Goal: Task Accomplishment & Management: Manage account settings

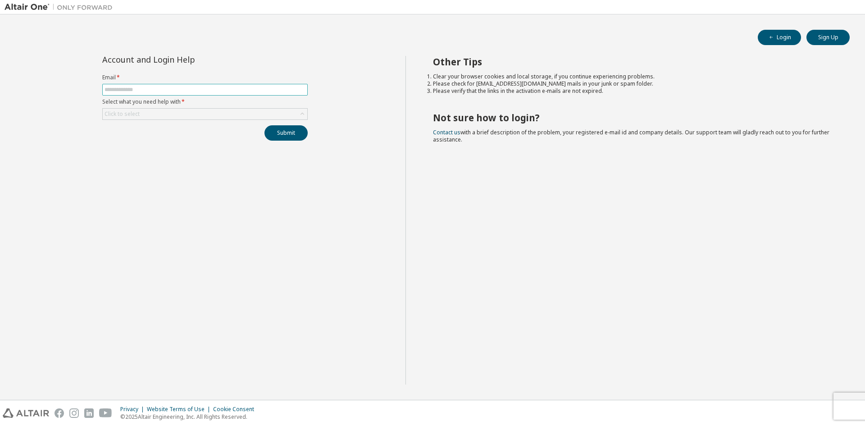
click at [180, 91] on input "text" at bounding box center [205, 89] width 201 height 7
type input "**********"
click at [147, 117] on div "Click to select" at bounding box center [205, 114] width 205 height 11
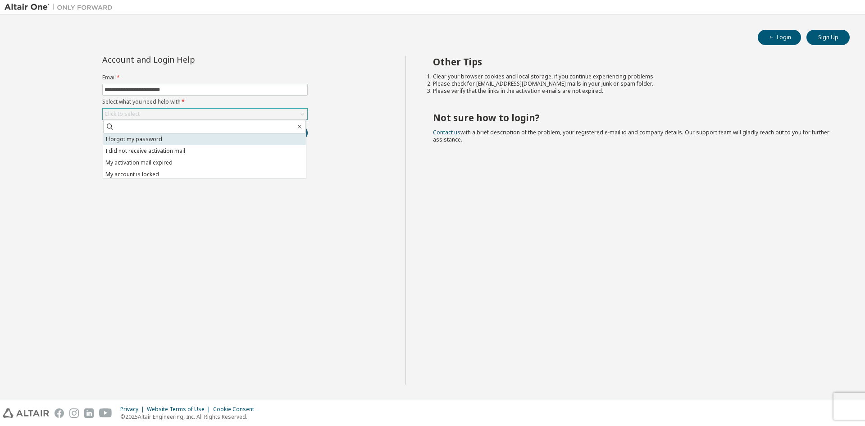
click at [162, 141] on li "I forgot my password" at bounding box center [204, 139] width 203 height 12
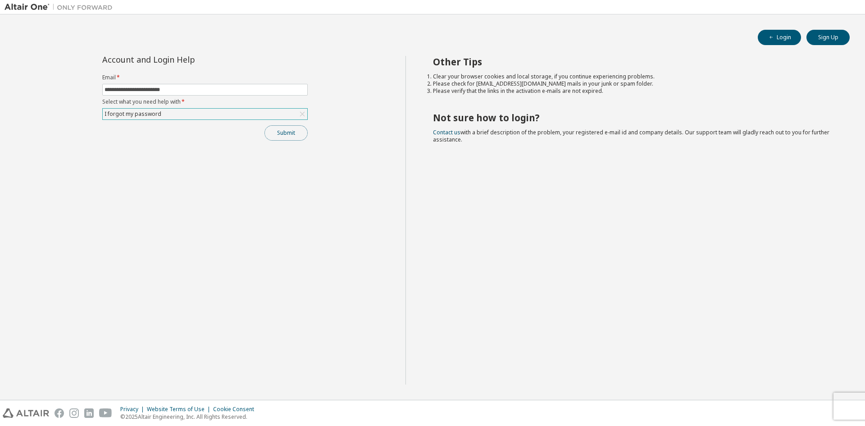
click at [278, 137] on button "Submit" at bounding box center [286, 132] width 43 height 15
click at [285, 135] on button "Submit" at bounding box center [286, 132] width 43 height 15
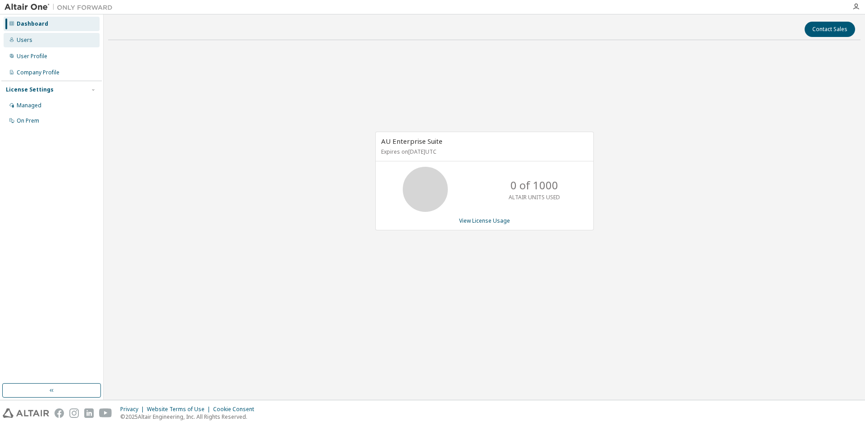
click at [15, 38] on div "Users" at bounding box center [52, 40] width 96 height 14
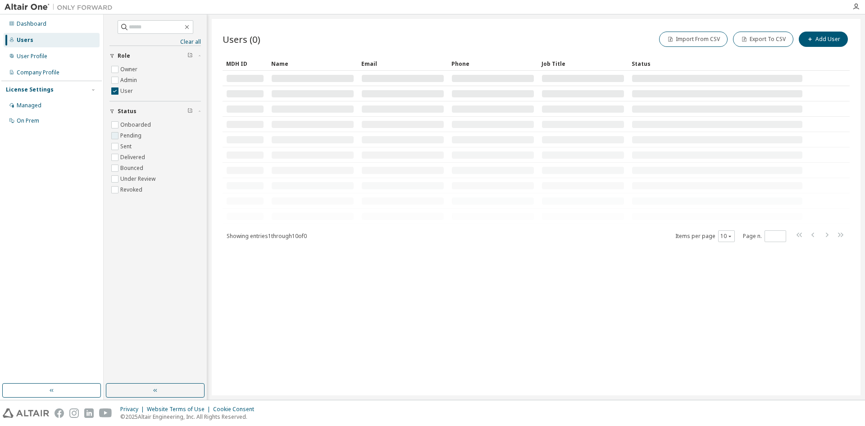
click at [120, 132] on label "Pending" at bounding box center [131, 135] width 23 height 11
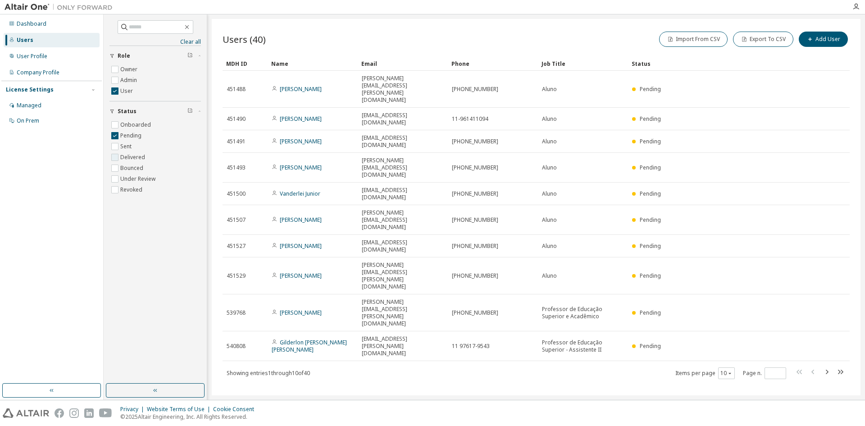
click at [125, 158] on label "Delivered" at bounding box center [133, 157] width 27 height 11
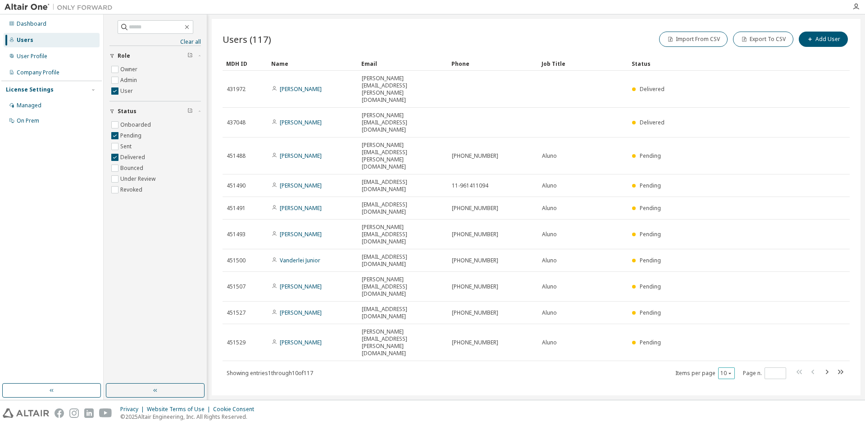
click at [727, 370] on icon "button" at bounding box center [729, 372] width 5 height 5
click at [735, 281] on div "50" at bounding box center [754, 280] width 72 height 11
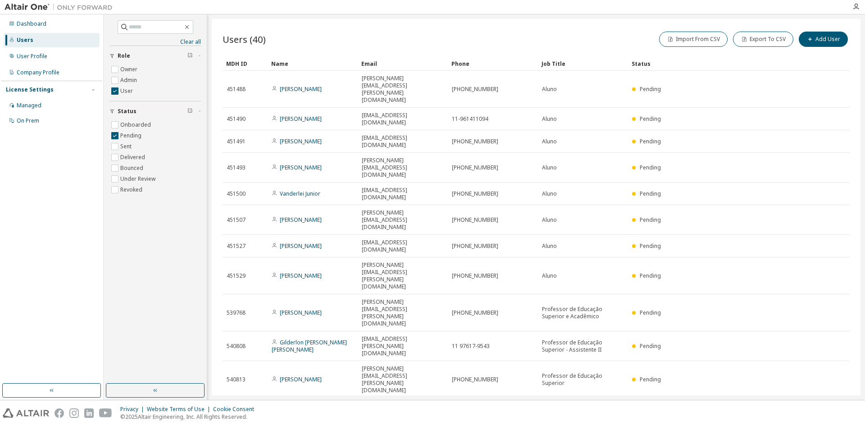
click at [135, 242] on div "Clear all Status Onboarded Pending Sent Delivered Bounced Under Review Revoked …" at bounding box center [155, 199] width 101 height 366
drag, startPoint x: 135, startPoint y: 242, endPoint x: 579, endPoint y: 64, distance: 478.6
click at [579, 64] on div "Job Title" at bounding box center [583, 63] width 83 height 14
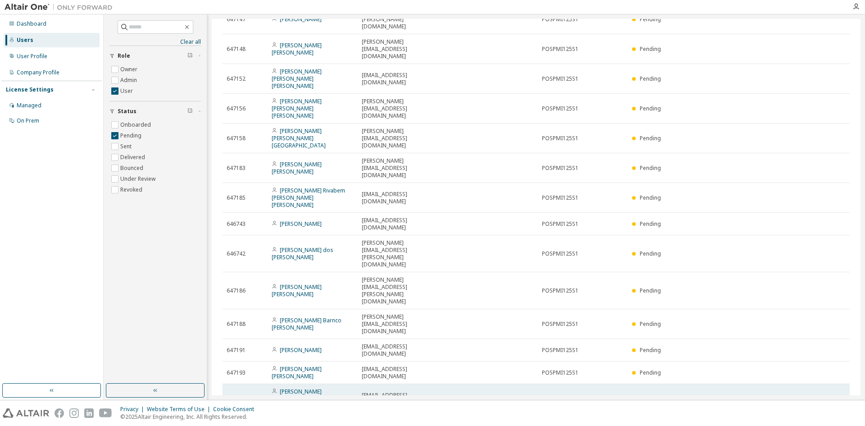
scroll to position [374, 0]
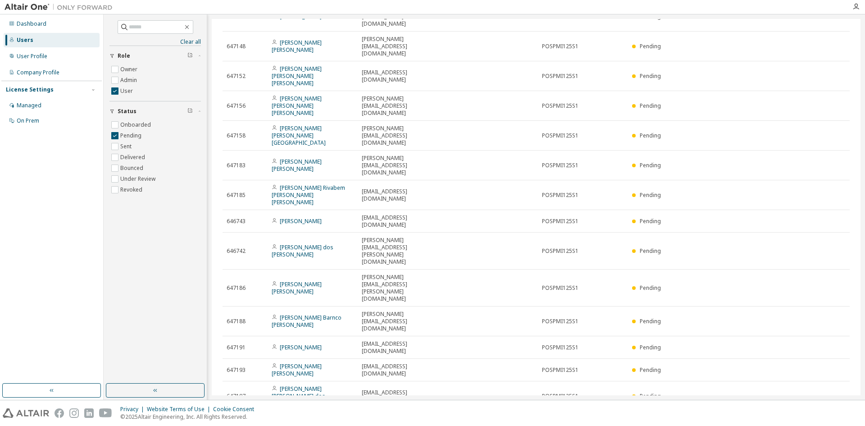
click at [717, 350] on div "100" at bounding box center [722, 353] width 72 height 11
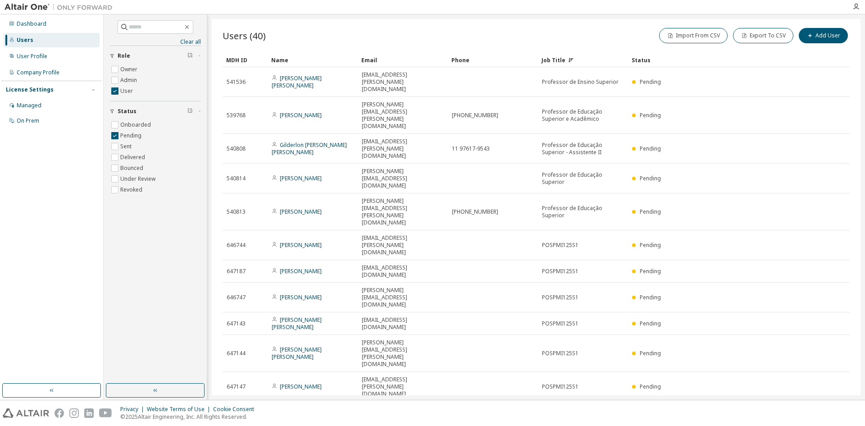
scroll to position [0, 0]
